Goal: Information Seeking & Learning: Learn about a topic

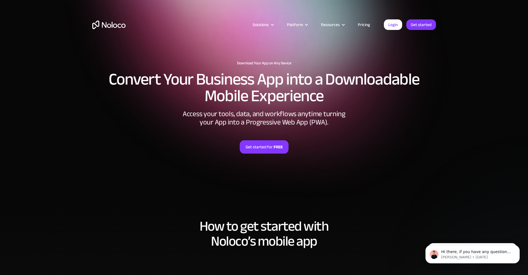
click at [363, 25] on link "Pricing" at bounding box center [364, 24] width 26 height 7
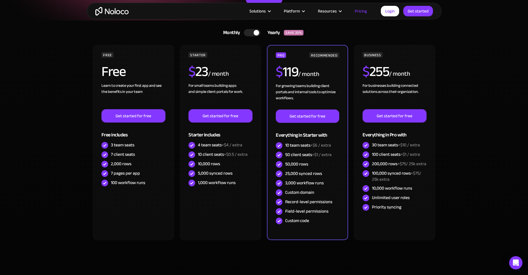
scroll to position [105, 0]
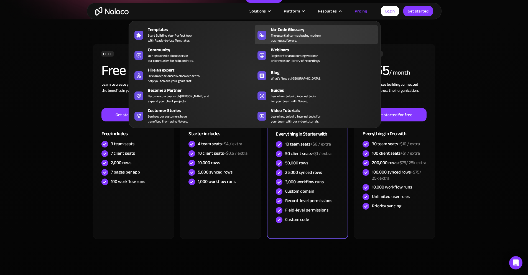
click at [295, 38] on span "The essential terms shaping modern business software." at bounding box center [296, 38] width 50 height 10
